Goal: Check status: Check status

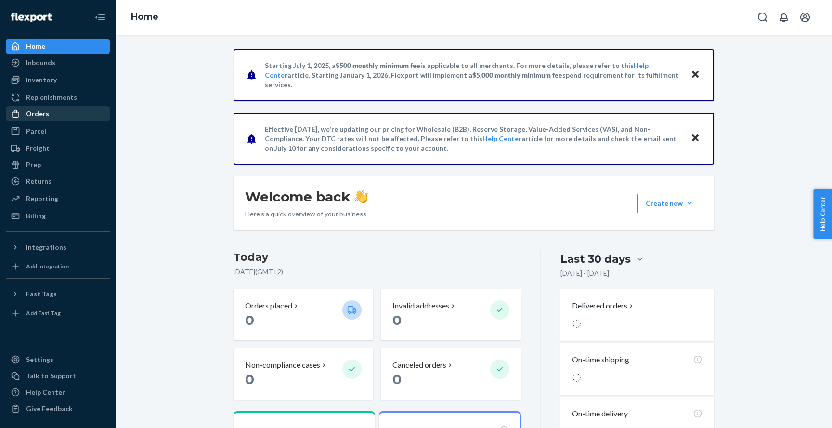
click at [43, 112] on div "Orders" at bounding box center [37, 114] width 23 height 10
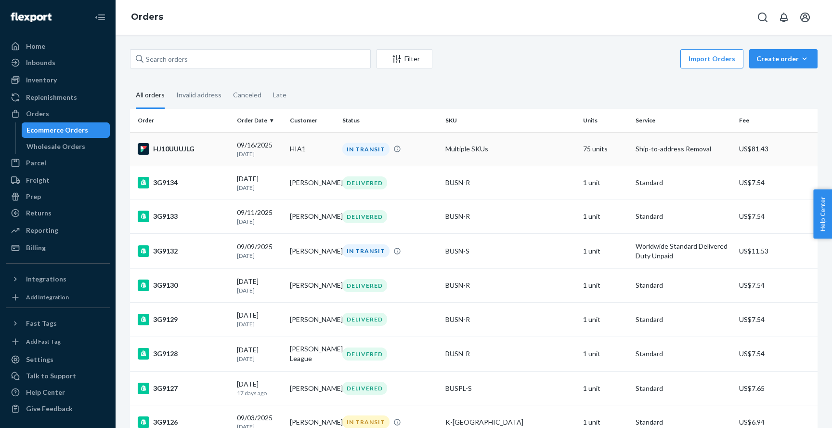
click at [415, 151] on div "IN TRANSIT" at bounding box center [389, 149] width 99 height 13
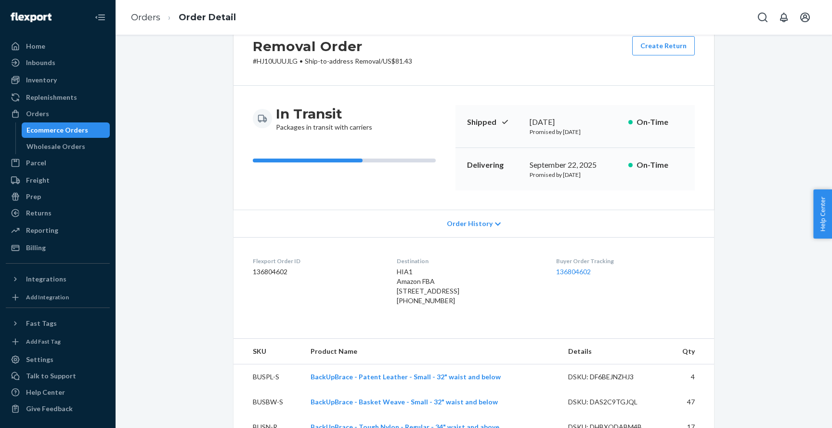
scroll to position [53, 0]
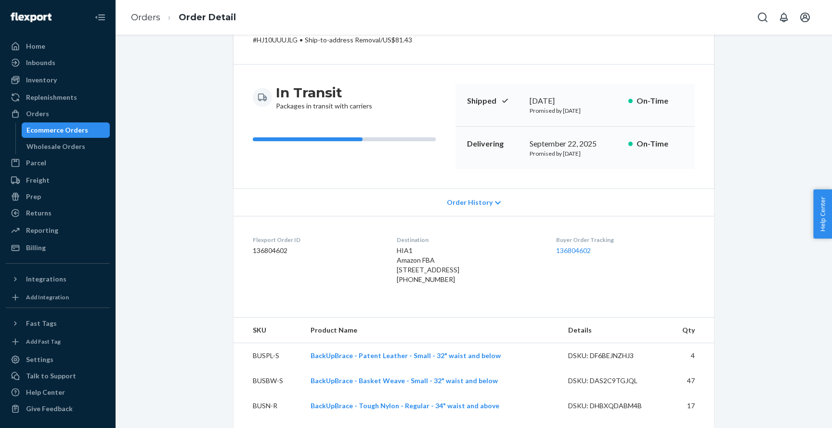
drag, startPoint x: 388, startPoint y: 250, endPoint x: 429, endPoint y: 285, distance: 53.6
click at [429, 285] on dl "Flexport Order ID 136804602 Destination HIA1 Amazon FBA [STREET_ADDRESS] US [PH…" at bounding box center [474, 261] width 481 height 91
copy span "HIA1 Amazon FBA [STREET_ADDRESS]"
